Goal: Find specific page/section: Find specific page/section

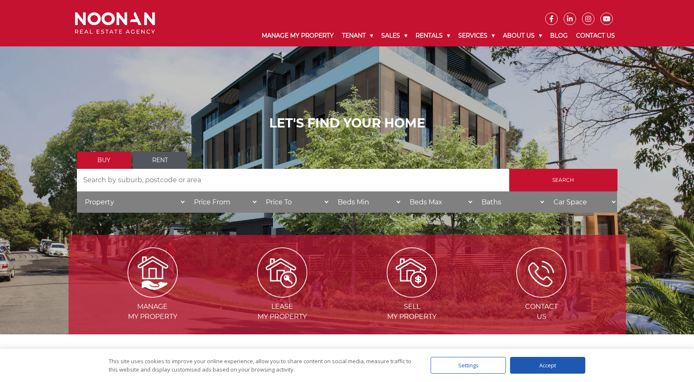
click at [163, 157] on link "Rent" at bounding box center [160, 160] width 54 height 17
